Goal: Information Seeking & Learning: Learn about a topic

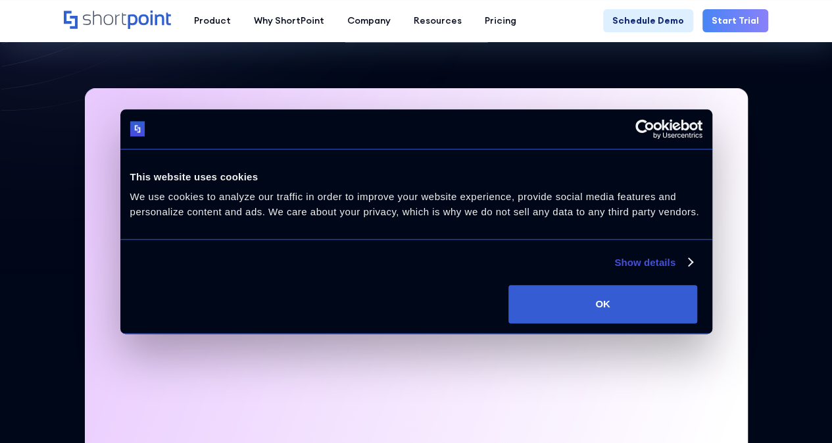
scroll to position [326, 0]
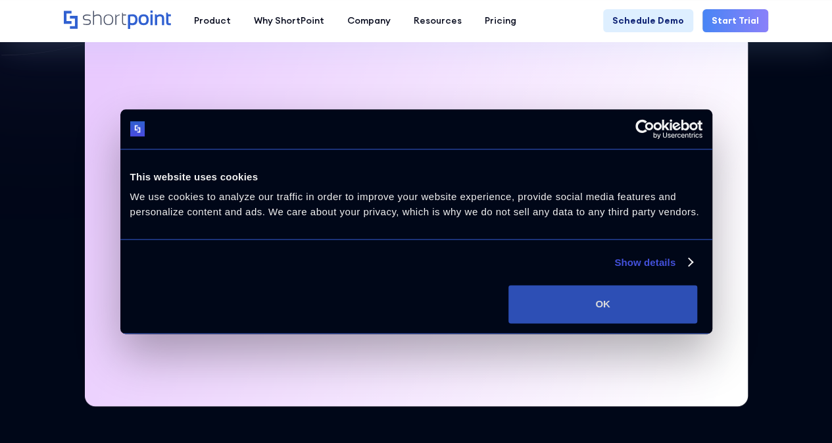
click at [677, 323] on button "OK" at bounding box center [602, 304] width 189 height 38
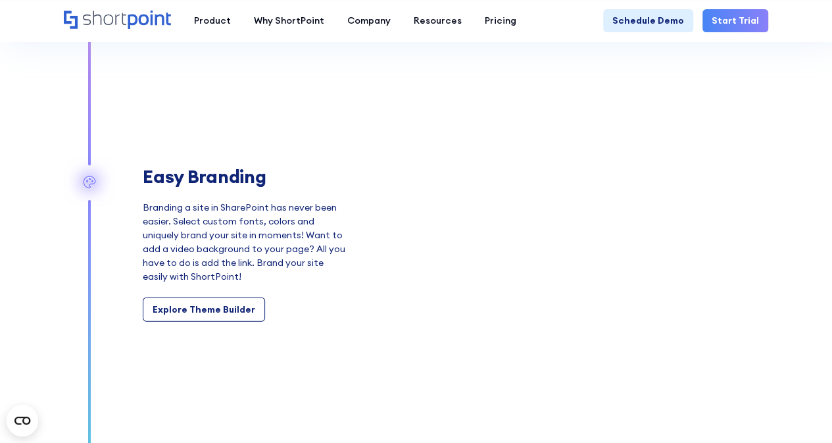
scroll to position [1375, 0]
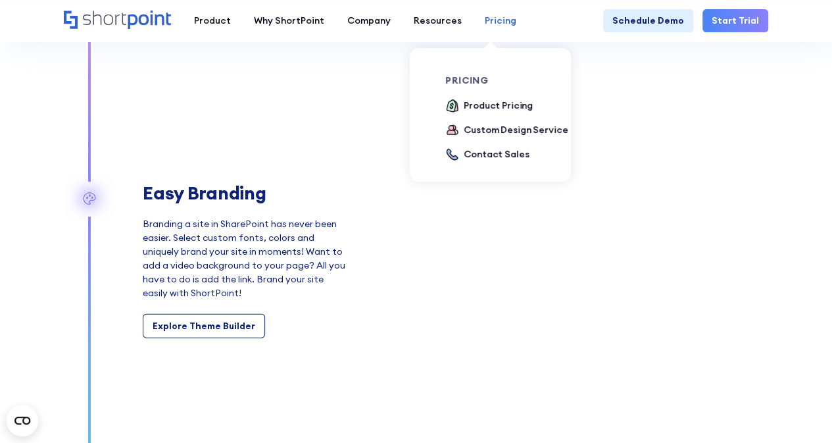
click at [495, 19] on div "Pricing" at bounding box center [501, 21] width 32 height 14
click at [472, 103] on div "Product Pricing" at bounding box center [498, 106] width 69 height 14
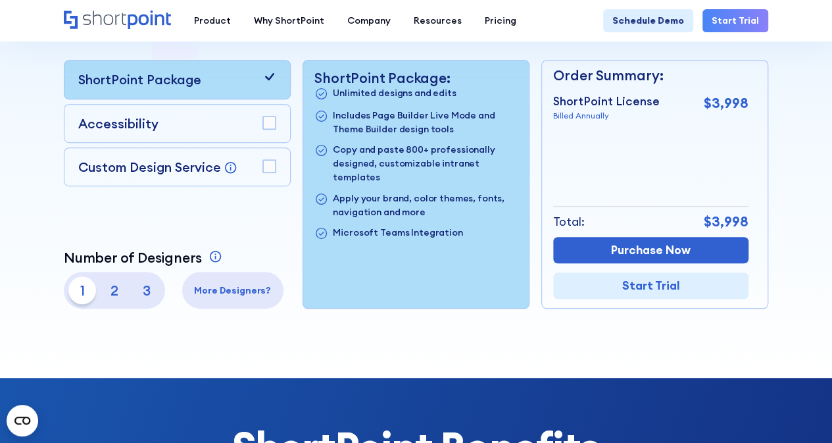
scroll to position [314, 0]
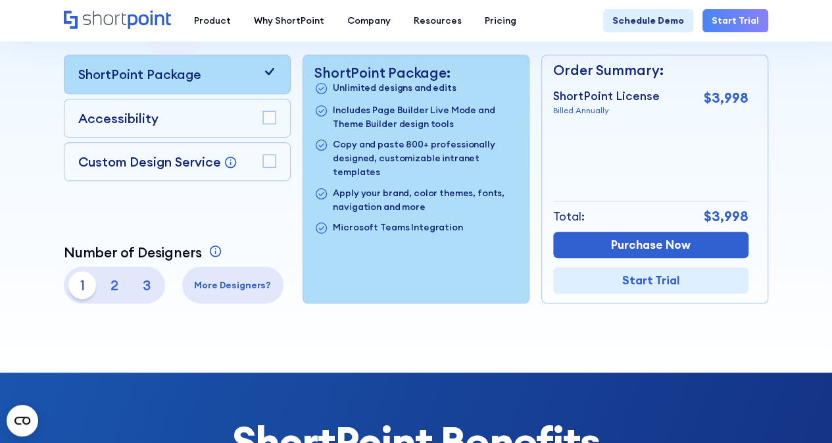
click at [110, 286] on p "2" at bounding box center [115, 285] width 28 height 28
click at [141, 285] on p "3" at bounding box center [147, 285] width 28 height 28
click at [110, 284] on p "2" at bounding box center [115, 285] width 28 height 28
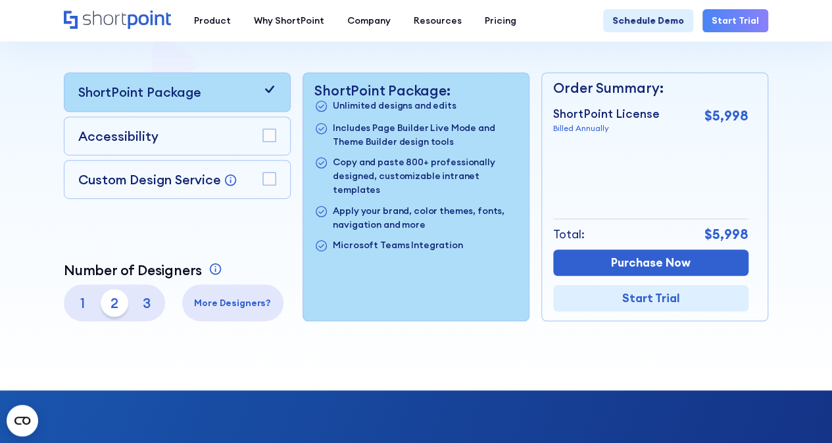
scroll to position [295, 0]
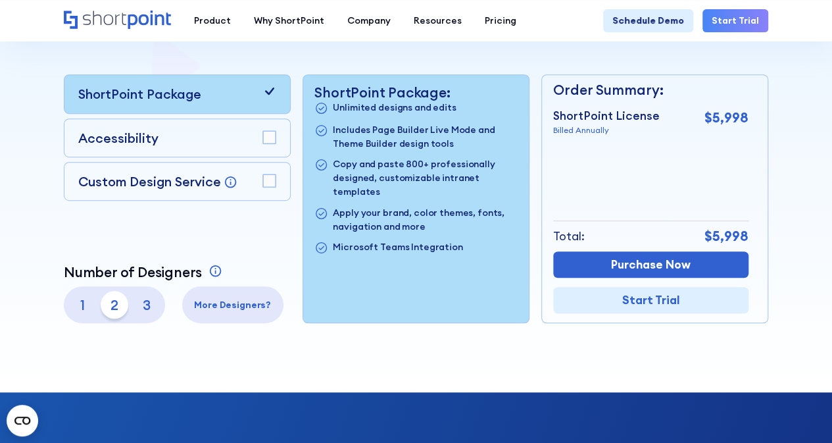
click at [271, 137] on rect at bounding box center [269, 137] width 12 height 12
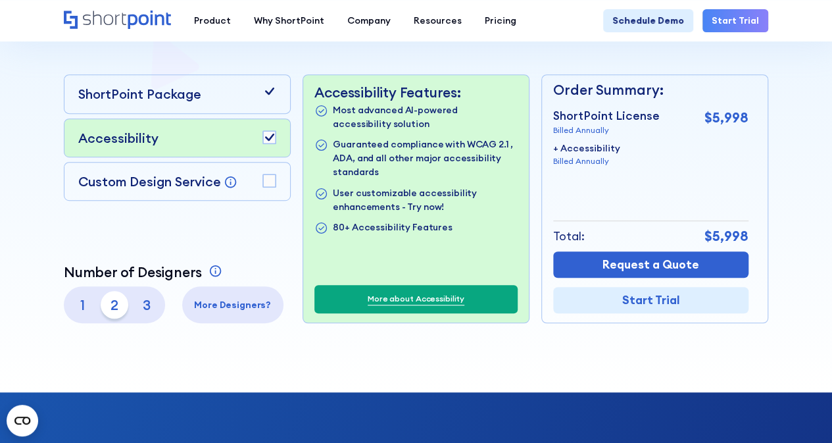
click at [271, 137] on icon at bounding box center [269, 137] width 9 height 7
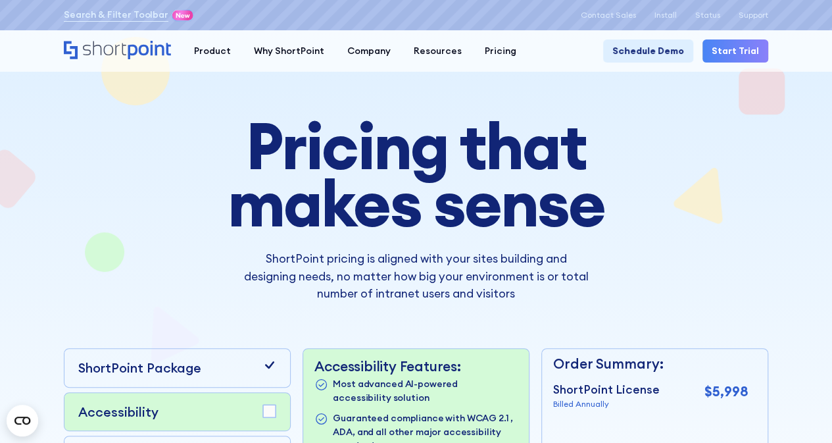
scroll to position [0, 0]
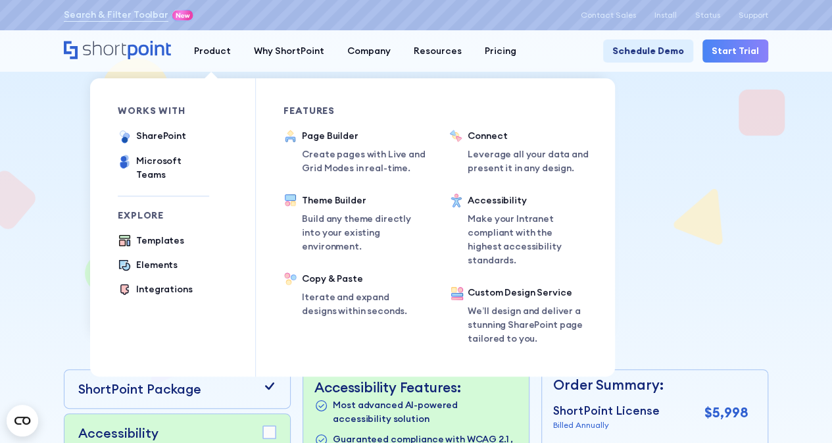
click at [179, 172] on div "works with SharePoint Microsoft Teams SAP Explore Templates Elements Integratio…" at bounding box center [187, 227] width 138 height 298
click at [177, 167] on div "Microsoft Teams" at bounding box center [172, 168] width 73 height 28
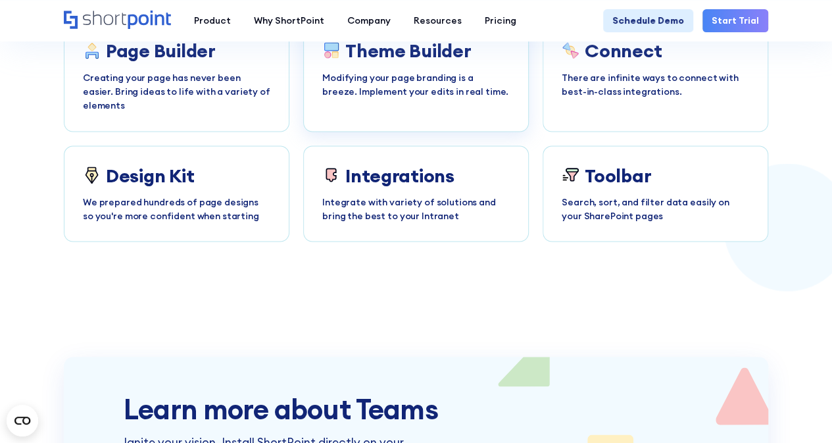
scroll to position [3611, 0]
